Goal: Check status: Check status

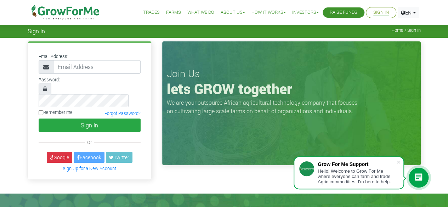
click at [75, 66] on input "email" at bounding box center [96, 66] width 87 height 13
click at [86, 67] on input "email" at bounding box center [96, 66] width 87 height 13
click at [102, 63] on input "growforme.com" at bounding box center [96, 66] width 87 height 13
type input "g"
type input "233541108628@growforme.com"
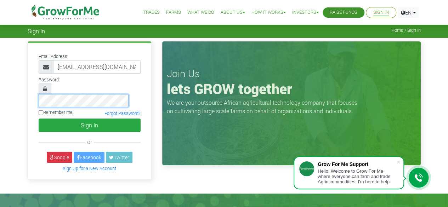
click at [39, 119] on button "Sign In" at bounding box center [90, 125] width 102 height 13
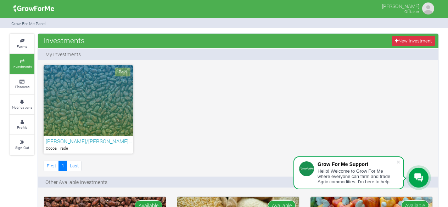
click at [24, 62] on icon at bounding box center [21, 61] width 21 height 4
click at [76, 107] on div "Paid" at bounding box center [88, 100] width 89 height 71
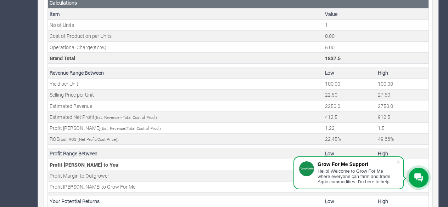
scroll to position [280, 0]
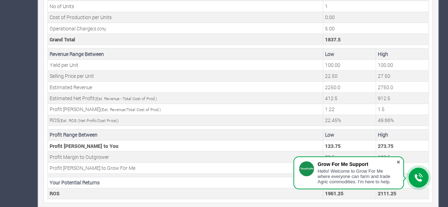
click at [397, 160] on span at bounding box center [398, 162] width 7 height 7
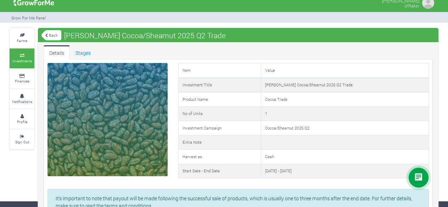
scroll to position [0, 0]
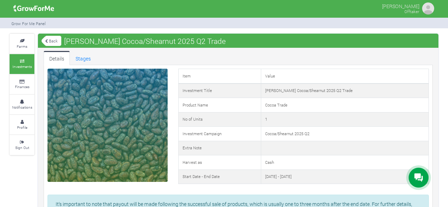
click at [50, 36] on link "Back" at bounding box center [51, 41] width 20 height 12
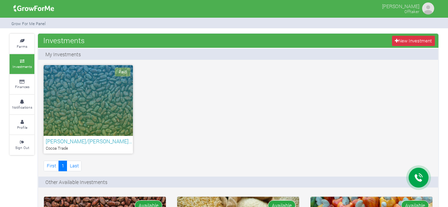
click at [25, 80] on icon at bounding box center [21, 82] width 21 height 4
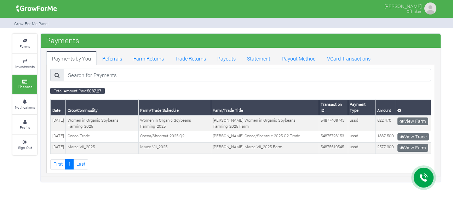
click at [24, 44] on small "Farms" at bounding box center [24, 46] width 11 height 5
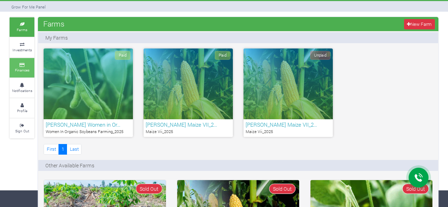
scroll to position [15, 0]
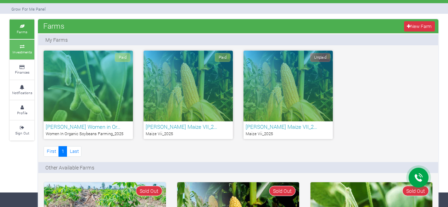
click at [21, 45] on icon at bounding box center [21, 47] width 21 height 4
